Goal: Task Accomplishment & Management: Use online tool/utility

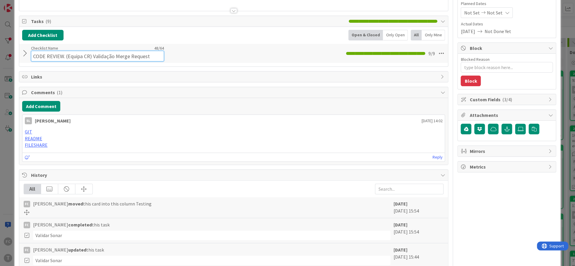
click at [77, 52] on input "CODE REVIEW. (Equipa CR) Validação Merge Request" at bounding box center [97, 56] width 133 height 11
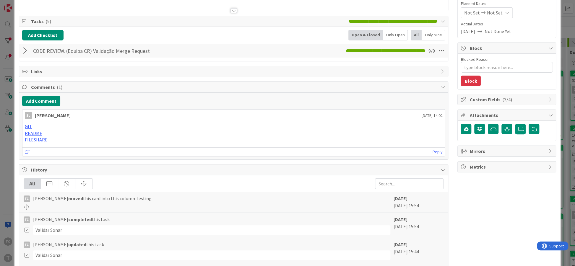
click at [175, 58] on div "Add Checklist Open & Closed Only Open All Only Mine CODE REVIEW. (Equipa CR) Va…" at bounding box center [233, 44] width 429 height 34
click at [26, 51] on div at bounding box center [26, 51] width 8 height 11
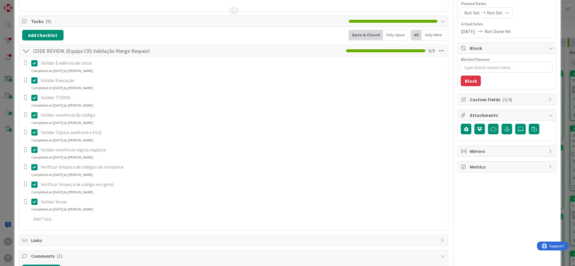
type textarea "x"
click at [25, 51] on div at bounding box center [26, 51] width 8 height 11
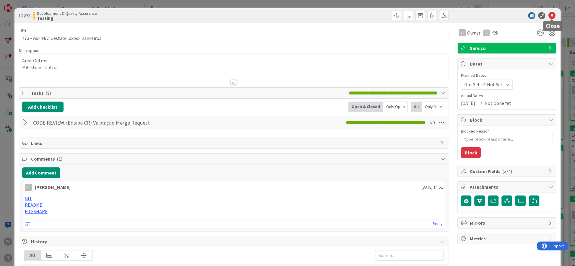
click at [551, 16] on icon at bounding box center [551, 15] width 7 height 7
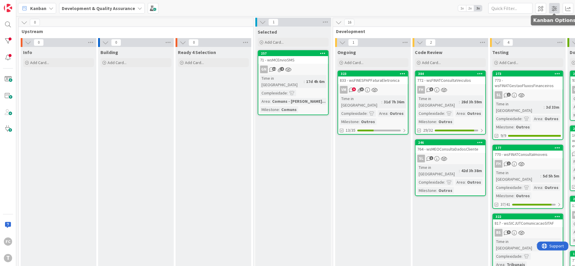
click at [553, 7] on span at bounding box center [554, 8] width 11 height 11
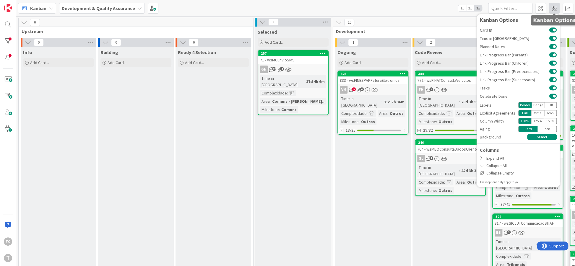
click at [553, 7] on span at bounding box center [554, 8] width 11 height 11
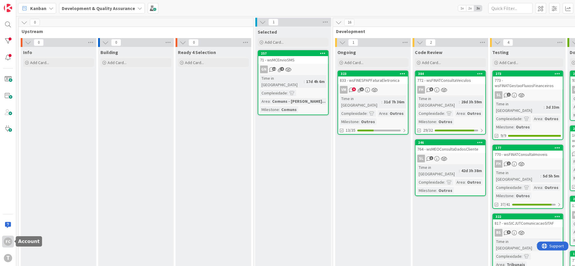
click at [10, 245] on div "FC" at bounding box center [8, 242] width 12 height 12
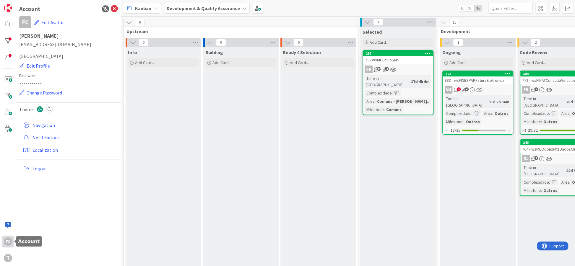
click at [10, 245] on div "FC" at bounding box center [8, 242] width 12 height 12
click at [113, 7] on icon at bounding box center [114, 8] width 7 height 7
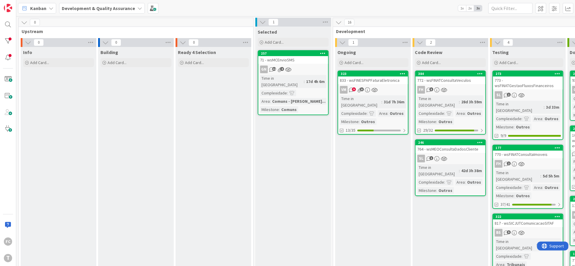
click at [40, 10] on span "Kanban" at bounding box center [38, 8] width 16 height 7
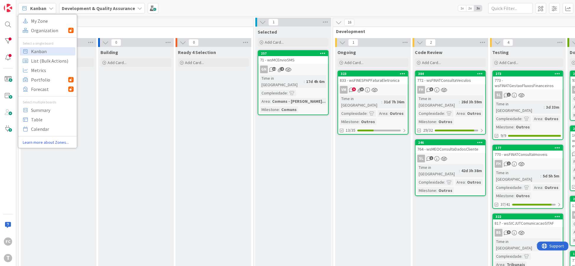
click at [38, 9] on span "Kanban" at bounding box center [38, 8] width 16 height 7
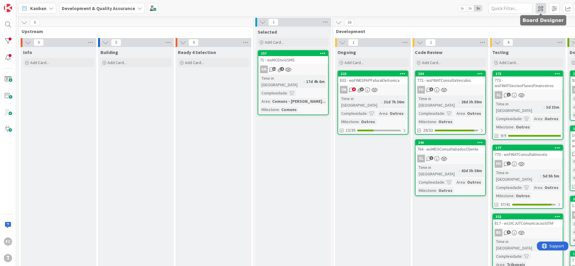
click at [543, 9] on span at bounding box center [541, 8] width 11 height 11
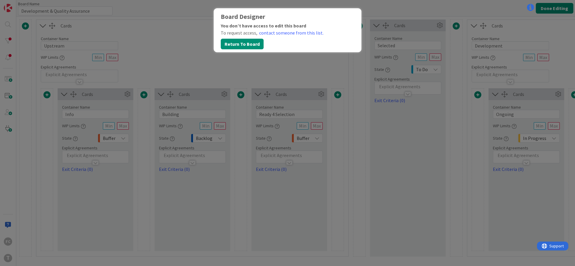
type input "Development & Quality Assurance"
click at [163, 29] on div "Board Designer You don’t have access to edit this board To request access, cont…" at bounding box center [287, 133] width 575 height 266
click at [231, 46] on button "Return To Board" at bounding box center [242, 44] width 43 height 11
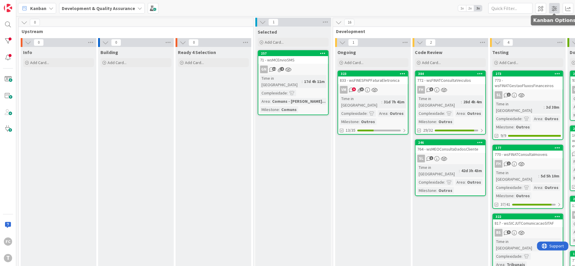
click at [556, 8] on span at bounding box center [554, 8] width 11 height 11
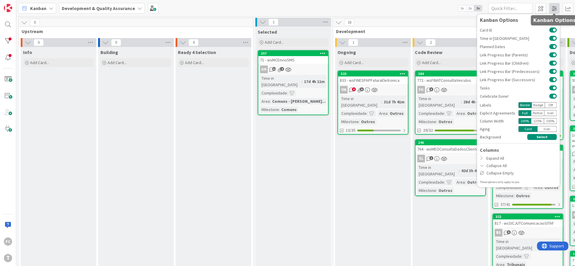
click at [556, 8] on span at bounding box center [554, 8] width 11 height 11
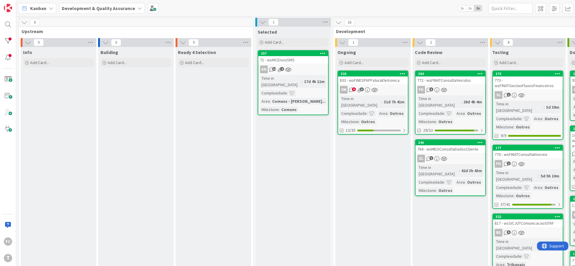
click at [44, 7] on span "Kanban" at bounding box center [38, 8] width 16 height 7
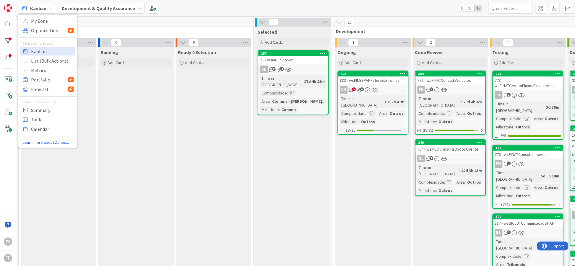
click at [95, 28] on div "0 Upstream" at bounding box center [136, 26] width 235 height 17
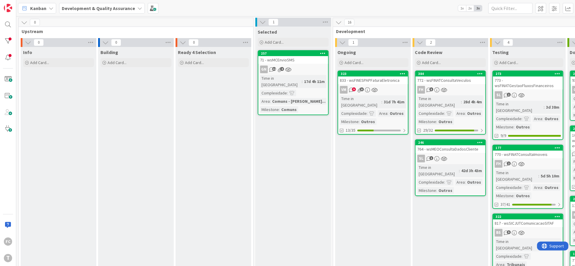
click at [443, 145] on div "764 - wsMEOConsultaDadosCliente" at bounding box center [451, 149] width 70 height 8
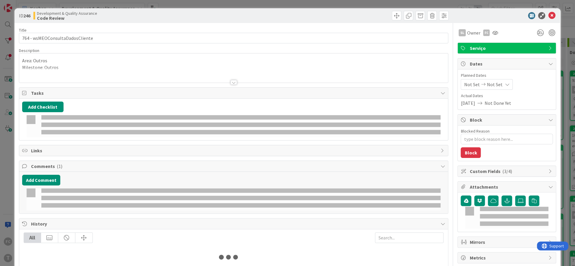
type textarea "x"
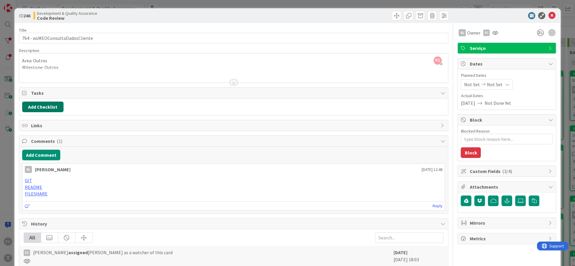
click at [39, 108] on button "Add Checklist" at bounding box center [42, 107] width 41 height 11
click at [43, 161] on link "Load template" at bounding box center [40, 160] width 30 height 6
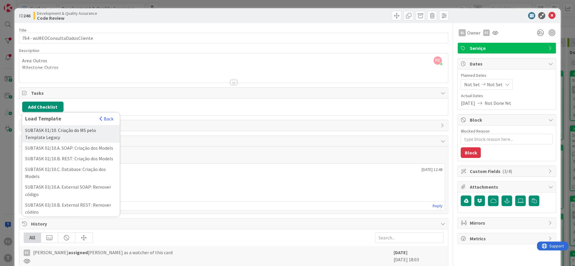
click at [114, 137] on div "SUBTASK 01/10. Criação do MS pelo Template Legacy" at bounding box center [71, 134] width 98 height 18
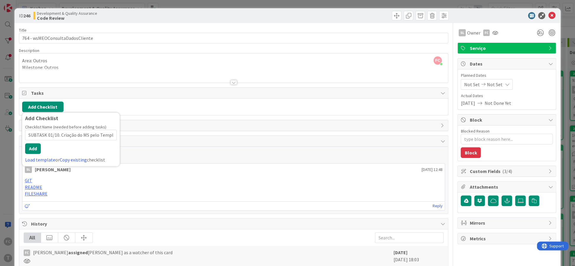
scroll to position [0, 19]
click at [40, 159] on link "Load template" at bounding box center [40, 160] width 30 height 6
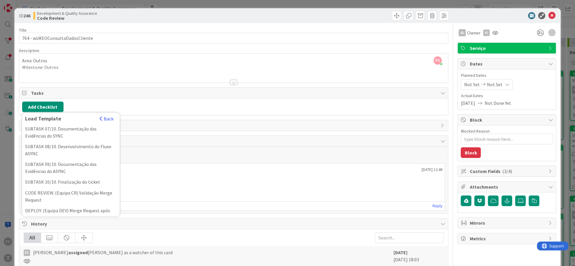
scroll to position [191, 0]
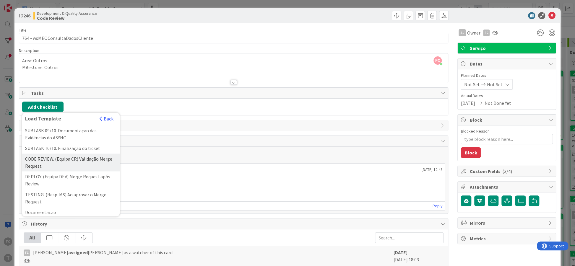
click at [61, 164] on div "CODE REVIEW. (Equipa CR) Validação Merge Request" at bounding box center [71, 163] width 98 height 18
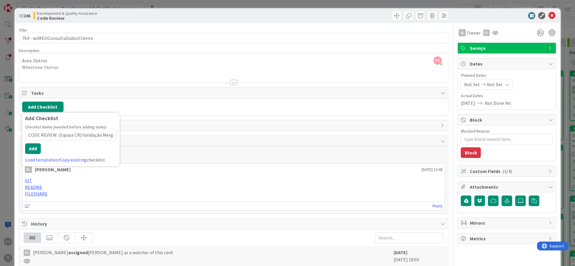
scroll to position [0, 17]
click at [69, 161] on link "Copy existing" at bounding box center [73, 160] width 27 height 6
click at [102, 119] on span "button" at bounding box center [101, 118] width 3 height 5
click at [43, 159] on link "Load template" at bounding box center [40, 160] width 30 height 6
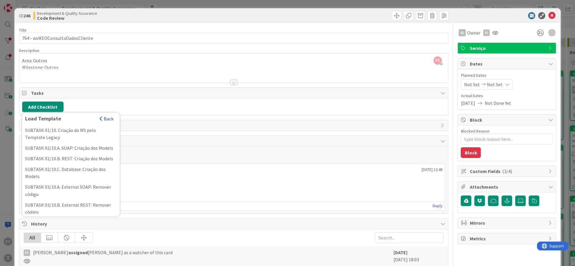
click at [105, 119] on button "Back" at bounding box center [106, 119] width 14 height 7
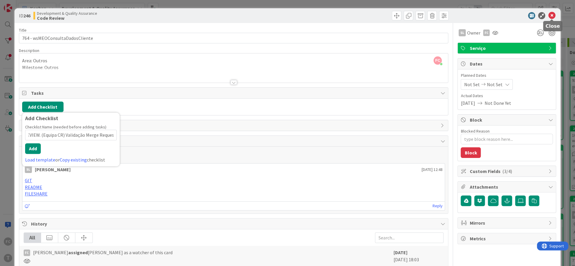
click at [553, 16] on icon at bounding box center [551, 15] width 7 height 7
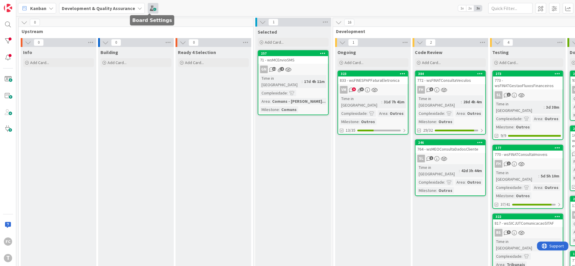
click at [148, 8] on span at bounding box center [153, 8] width 11 height 11
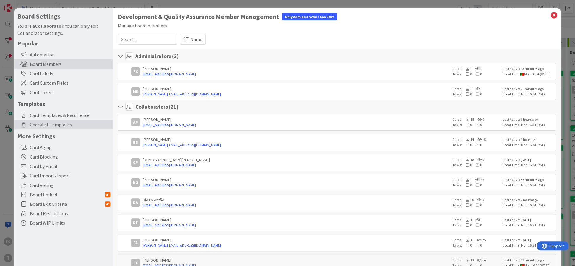
click at [64, 123] on span "Checklist Templates" at bounding box center [70, 124] width 80 height 7
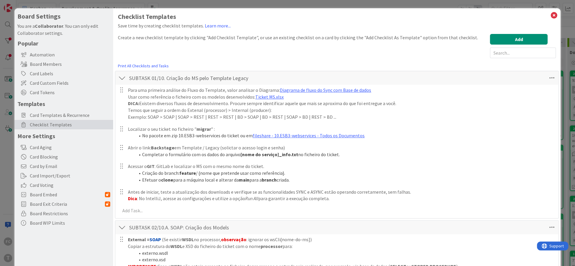
click at [123, 78] on div at bounding box center [122, 78] width 8 height 11
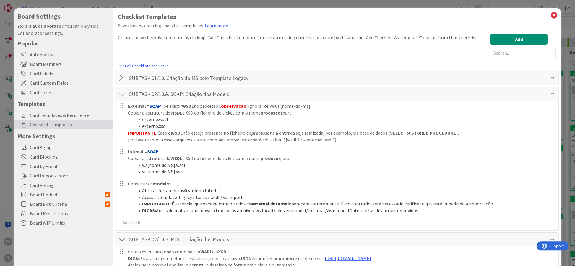
click at [122, 92] on div at bounding box center [122, 94] width 8 height 11
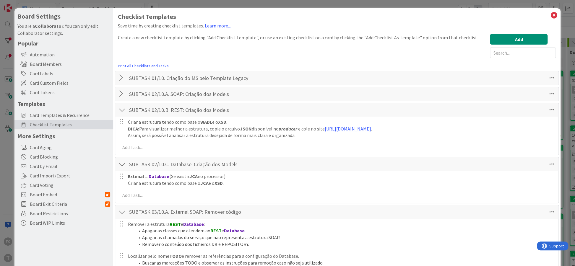
click at [123, 108] on div at bounding box center [122, 110] width 8 height 11
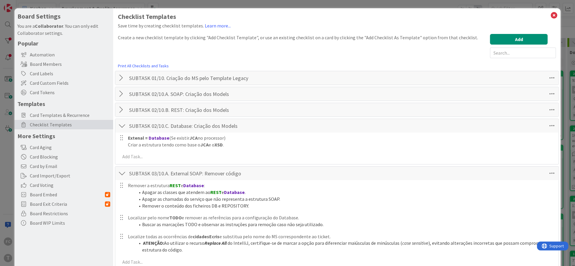
click at [122, 125] on div at bounding box center [122, 126] width 8 height 11
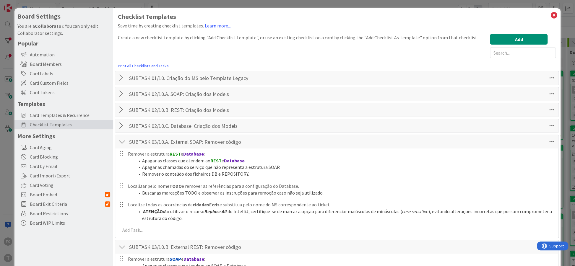
click at [124, 142] on div at bounding box center [122, 142] width 8 height 11
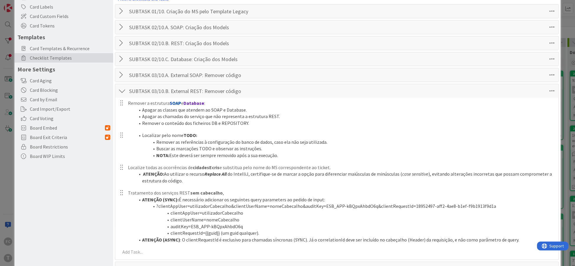
scroll to position [72, 0]
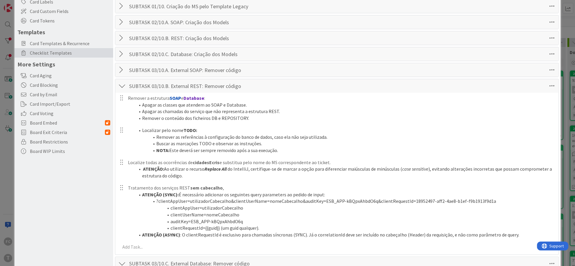
click at [122, 86] on div at bounding box center [122, 86] width 8 height 11
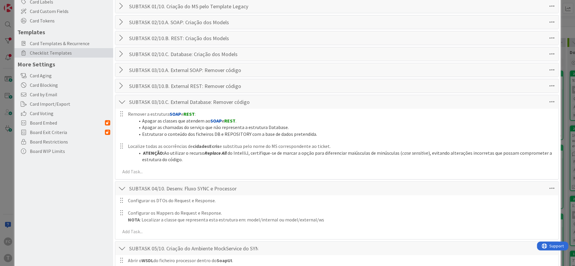
click at [122, 99] on div at bounding box center [122, 102] width 8 height 11
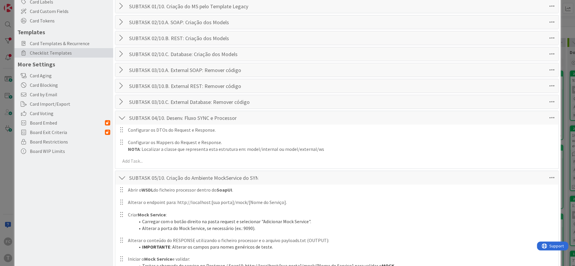
click at [122, 115] on div at bounding box center [122, 118] width 8 height 11
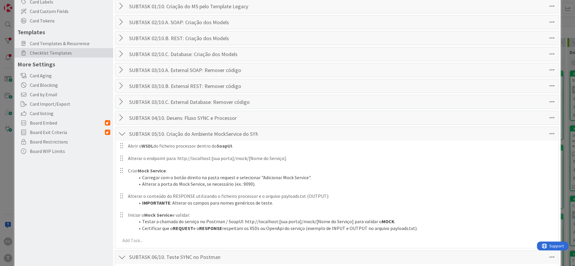
click at [122, 132] on div at bounding box center [122, 134] width 8 height 11
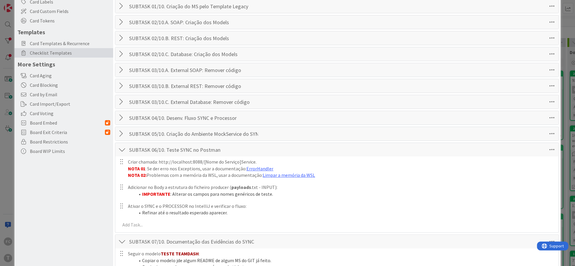
click at [122, 145] on div at bounding box center [122, 150] width 8 height 11
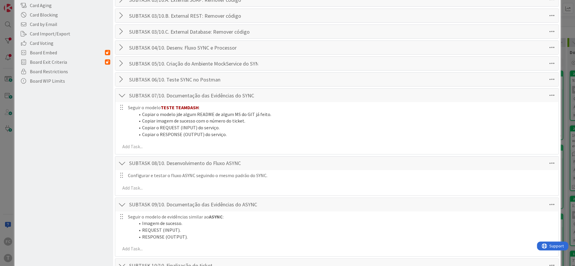
scroll to position [144, 0]
click at [124, 95] on div at bounding box center [122, 94] width 8 height 11
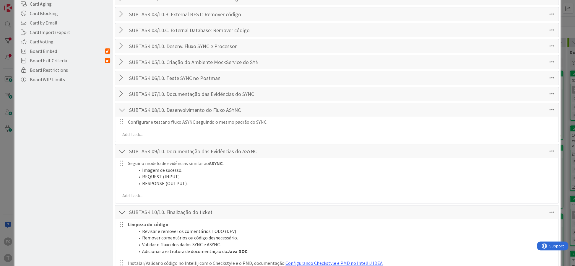
click at [121, 106] on div at bounding box center [122, 110] width 8 height 11
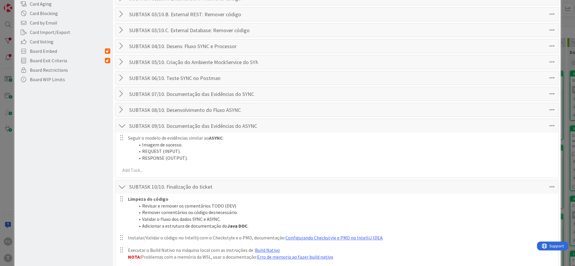
click at [122, 121] on div at bounding box center [122, 126] width 8 height 11
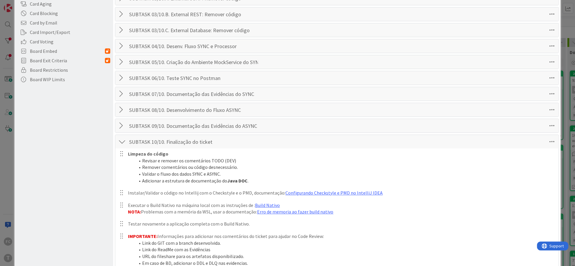
click at [122, 137] on div at bounding box center [122, 142] width 8 height 11
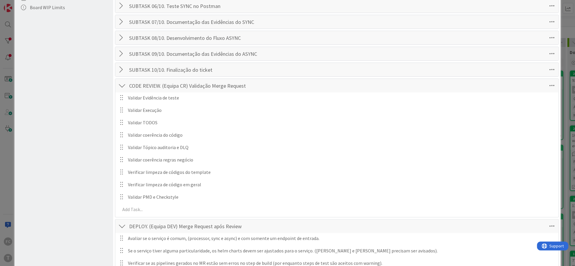
scroll to position [252, 0]
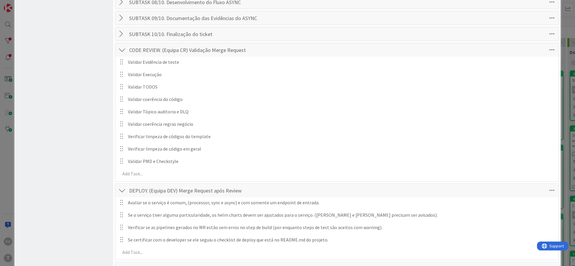
click at [123, 188] on div at bounding box center [122, 190] width 8 height 11
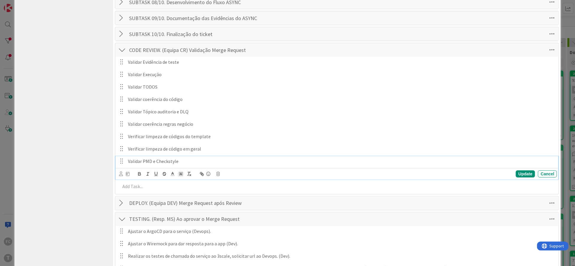
click at [184, 161] on p "Validar PMD e Checkstyle" at bounding box center [341, 161] width 427 height 7
drag, startPoint x: 186, startPoint y: 158, endPoint x: 143, endPoint y: 159, distance: 42.9
click at [143, 159] on p "Validar PMD e Checkstyle" at bounding box center [341, 161] width 427 height 7
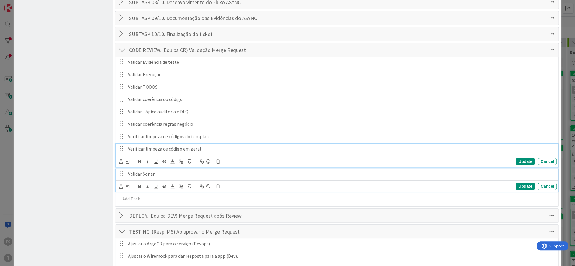
click at [226, 148] on p "Verificar limpeza de código em geral" at bounding box center [341, 149] width 427 height 7
click at [190, 171] on p "Validar Sonar" at bounding box center [341, 174] width 427 height 7
click at [145, 121] on p "Validar Tópico auditoria e DLQ" at bounding box center [341, 124] width 427 height 7
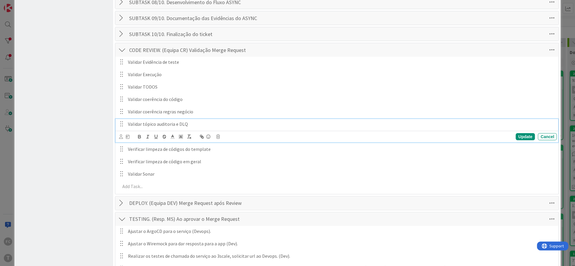
click at [160, 121] on p "Validar tópico auditoria e DLQ" at bounding box center [341, 124] width 427 height 7
click at [178, 121] on p "Validar tópico auditoria e DLQ" at bounding box center [341, 124] width 427 height 7
click at [158, 122] on p "Validar tópico auditoria, DLQ, Sync e Async" at bounding box center [341, 124] width 427 height 7
click at [221, 121] on p "Validar tópico Auditoria, DLQ, Sync e Async" at bounding box center [341, 124] width 427 height 7
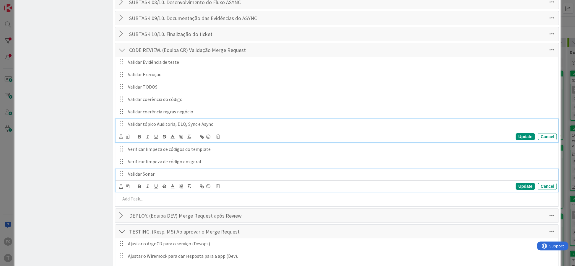
click at [174, 171] on p "Validar Sonar" at bounding box center [341, 174] width 427 height 7
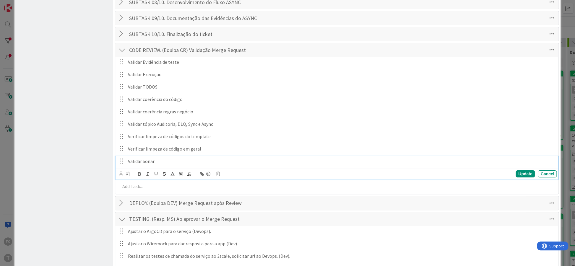
click at [143, 158] on p "Validar Sonar" at bounding box center [341, 161] width 427 height 7
click at [238, 158] on p "Validar merge request e Sonar" at bounding box center [341, 161] width 427 height 7
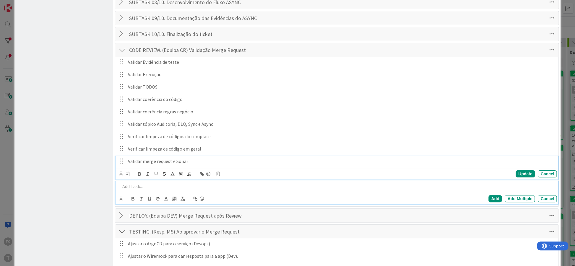
click at [178, 183] on p at bounding box center [337, 186] width 435 height 7
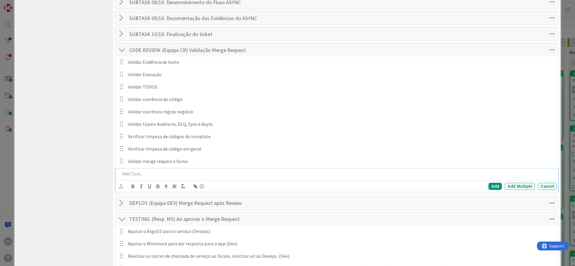
click at [138, 171] on p at bounding box center [337, 174] width 435 height 7
click at [143, 171] on p at bounding box center [337, 174] width 435 height 7
click at [144, 171] on p "(Detalhe)" at bounding box center [337, 174] width 435 height 7
click at [137, 171] on p "(Detalhe) Verificar imports não utilizados" at bounding box center [337, 174] width 435 height 7
drag, startPoint x: 211, startPoint y: 172, endPoint x: 113, endPoint y: 172, distance: 98.1
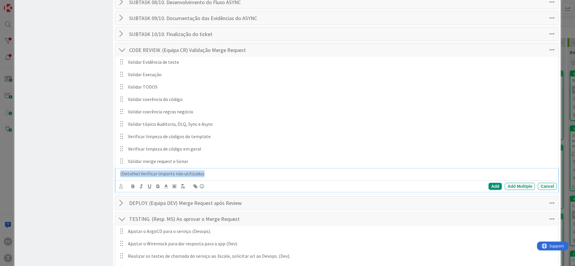
click at [118, 172] on div "(Detalhe) Verificar imports não utilizados" at bounding box center [337, 174] width 439 height 10
copy p "(Detalhe) Verificar imports não utilizados"
click at [212, 174] on div "(Detalhe) Verificar imports não utilizados" at bounding box center [337, 174] width 439 height 10
click at [492, 183] on div "Add" at bounding box center [495, 186] width 13 height 7
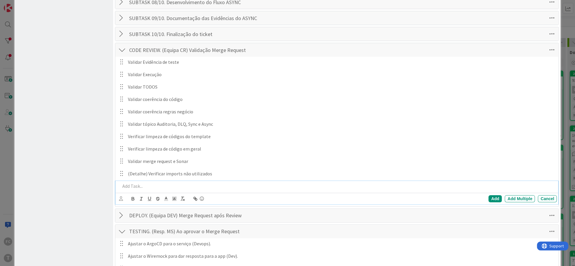
click at [149, 183] on p at bounding box center [337, 186] width 435 height 7
drag, startPoint x: 206, startPoint y: 183, endPoint x: 140, endPoint y: 184, distance: 66.2
click at [140, 184] on p "(Detalhe) Verificar imports não utilizados" at bounding box center [337, 186] width 435 height 7
click at [150, 184] on p "(Detalhe) Verificar imports não utilizados" at bounding box center [337, 186] width 435 height 7
drag, startPoint x: 156, startPoint y: 183, endPoint x: 212, endPoint y: 181, distance: 56.2
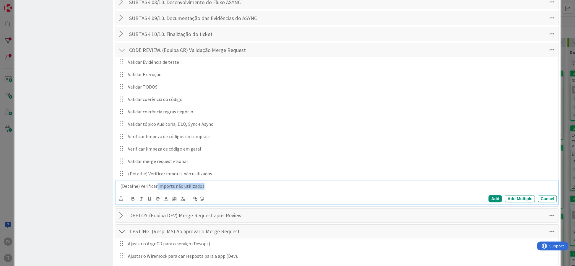
click at [212, 183] on p "(Detalhe) Verificar imports não utilizados" at bounding box center [337, 186] width 435 height 7
click at [167, 183] on p "(Detalhe) Verificar dependencias não utilizadas" at bounding box center [337, 186] width 435 height 7
click at [218, 185] on p "(Detalhe) Verificar dependências não utilizadas" at bounding box center [337, 186] width 435 height 7
click at [254, 184] on p "(Detalhe) Verificar dependências não utilizadas (gradle.build.kts)" at bounding box center [337, 186] width 435 height 7
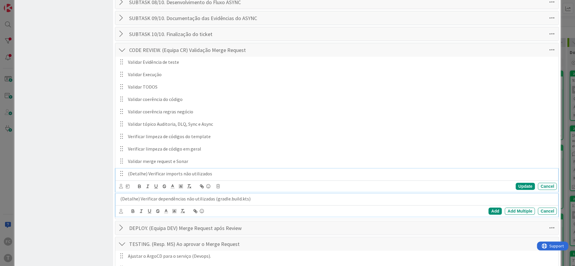
click at [212, 171] on p "(Detalhe) Verificar imports não utilizados" at bounding box center [341, 174] width 427 height 7
click at [268, 197] on p "(Detalhe) Verificar dependências não utilizadas (gradle.build.kts)" at bounding box center [337, 199] width 435 height 7
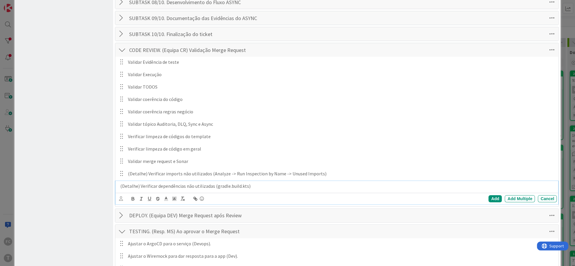
click at [215, 185] on p "(Detalhe) Verificar dependências não utilizadas (gradle.build.kts)" at bounding box center [337, 186] width 435 height 7
click at [497, 195] on div "Add" at bounding box center [495, 198] width 13 height 7
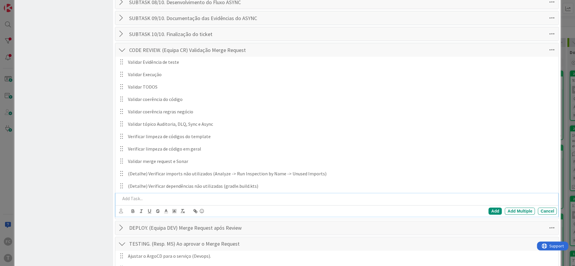
click at [146, 198] on p at bounding box center [337, 198] width 435 height 7
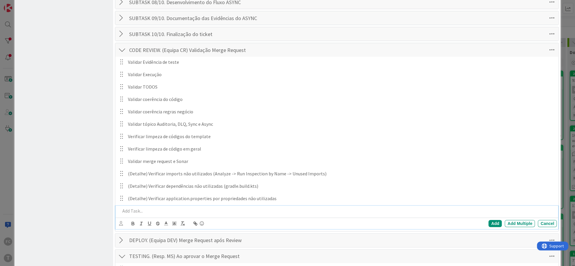
click at [176, 208] on p at bounding box center [337, 211] width 435 height 7
click at [198, 208] on p "(Detalhe) Verificar chamadas externas (ex ExternalSoapClient) contem chamdadas …" at bounding box center [337, 211] width 435 height 7
click at [243, 208] on p "(Detalhe) Verificar chamadas externas (ex ExternalSoapClient) contem chamdadas …" at bounding box center [337, 211] width 435 height 7
click at [269, 208] on p "(Detalhe) Verificar chamadas externas (ex ExternalSoapClient) contem chamdadas …" at bounding box center [337, 211] width 435 height 7
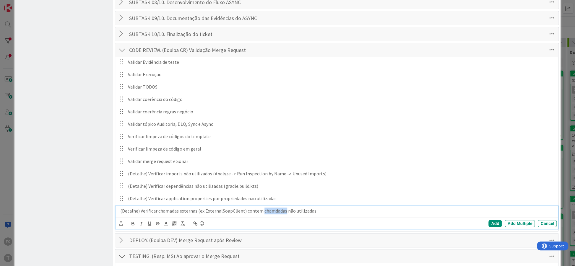
click at [268, 208] on p "(Detalhe) Verificar chamadas externas (ex ExternalSoapClient) contem chamdadas …" at bounding box center [337, 211] width 435 height 7
click at [318, 208] on p "(Detalhe) Verificar chamadas externas (ex ExternalSoapClient) contem chamadas n…" at bounding box center [337, 211] width 435 height 7
click at [242, 209] on p "(Detalhe) Verificar chamadas externas (ex ExternalSoapClient) contem chamadas n…" at bounding box center [337, 211] width 435 height 7
click at [379, 208] on p "(Detalhe) Verificar chamadas externas (ex ExternalSoapClient) se contem declara…" at bounding box center [337, 211] width 435 height 7
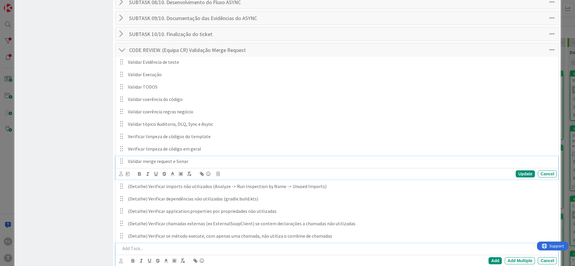
click at [175, 158] on p "Validar merge request e Sonar" at bounding box center [341, 161] width 427 height 7
click at [209, 158] on p "Validar merge request e analise Sonar" at bounding box center [341, 161] width 427 height 7
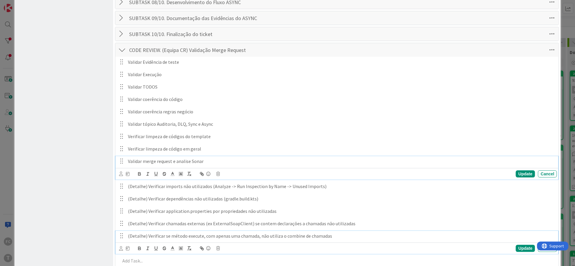
click at [330, 234] on p "(Detalhe) Verificar se método execute, com apenas uma chamada, não utiliza o co…" at bounding box center [341, 236] width 427 height 7
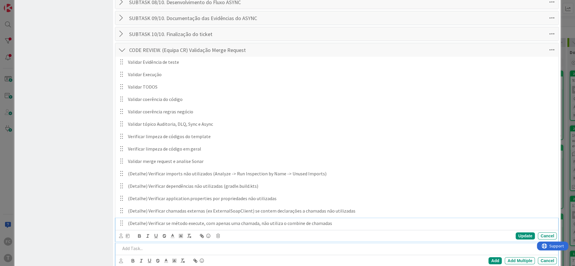
click at [171, 247] on p at bounding box center [337, 248] width 435 height 7
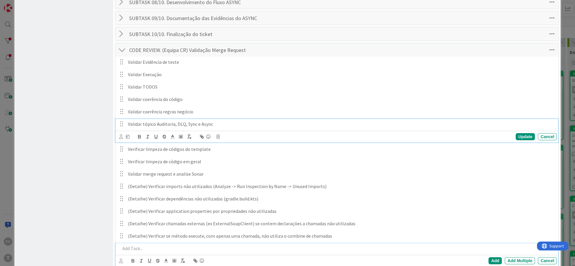
click at [155, 123] on p "Validar tópico Auditoria, DLQ, Sync e Async" at bounding box center [341, 124] width 427 height 7
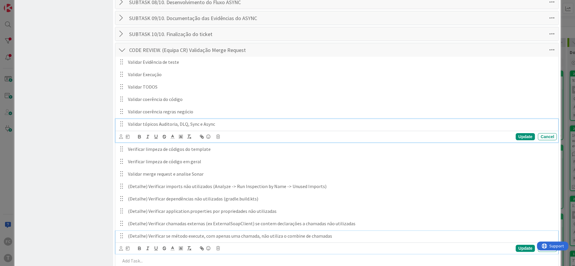
click at [339, 233] on p "(Detalhe) Verificar se método execute, com apenas uma chamada, não utiliza o co…" at bounding box center [341, 236] width 427 height 7
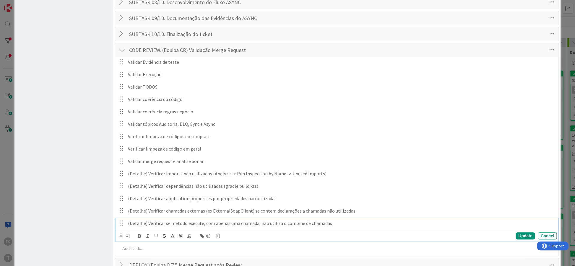
click at [92, 207] on div "Board Settings You are a Collaborator . You can only edit Collaborator settings…" at bounding box center [63, 89] width 99 height 665
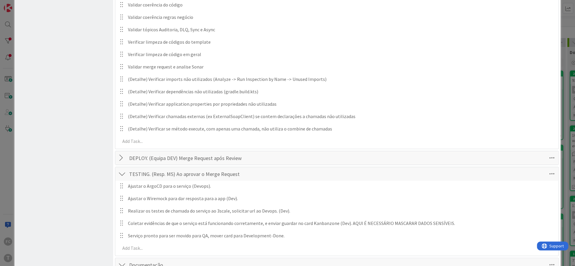
scroll to position [359, 0]
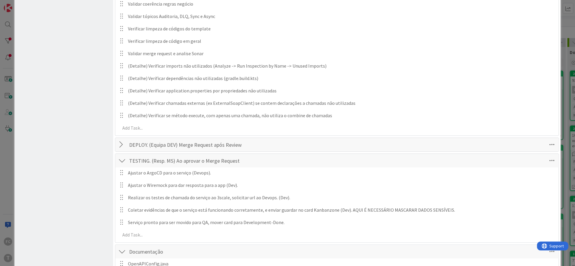
click at [122, 159] on div at bounding box center [122, 160] width 8 height 11
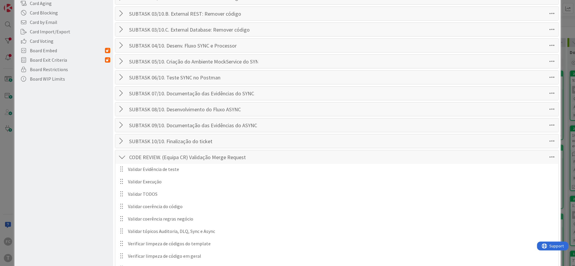
scroll to position [180, 0]
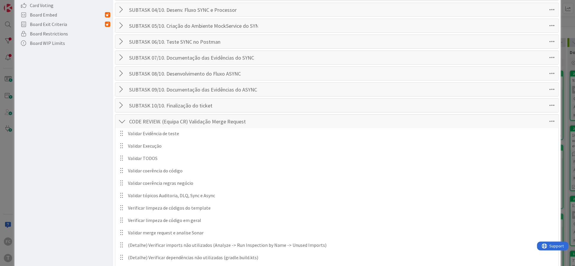
click at [121, 119] on div at bounding box center [122, 121] width 8 height 11
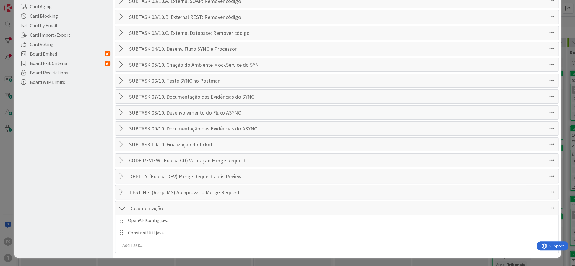
scroll to position [137, 0]
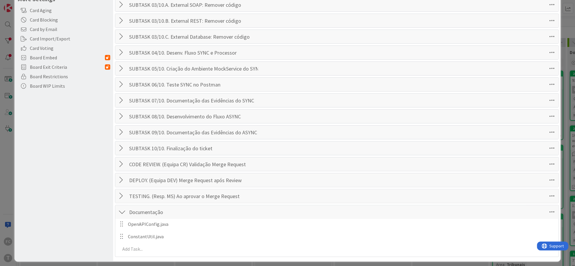
click at [120, 162] on div at bounding box center [122, 164] width 8 height 11
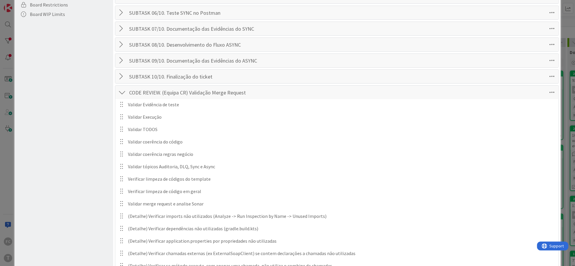
scroll to position [245, 0]
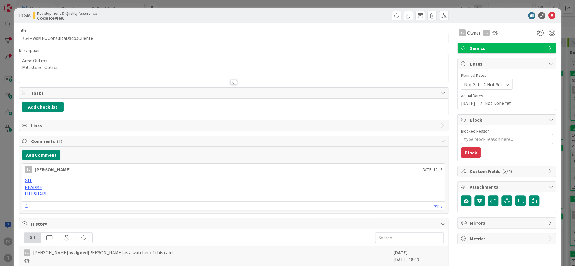
type textarea "x"
